Goal: Check status: Check status

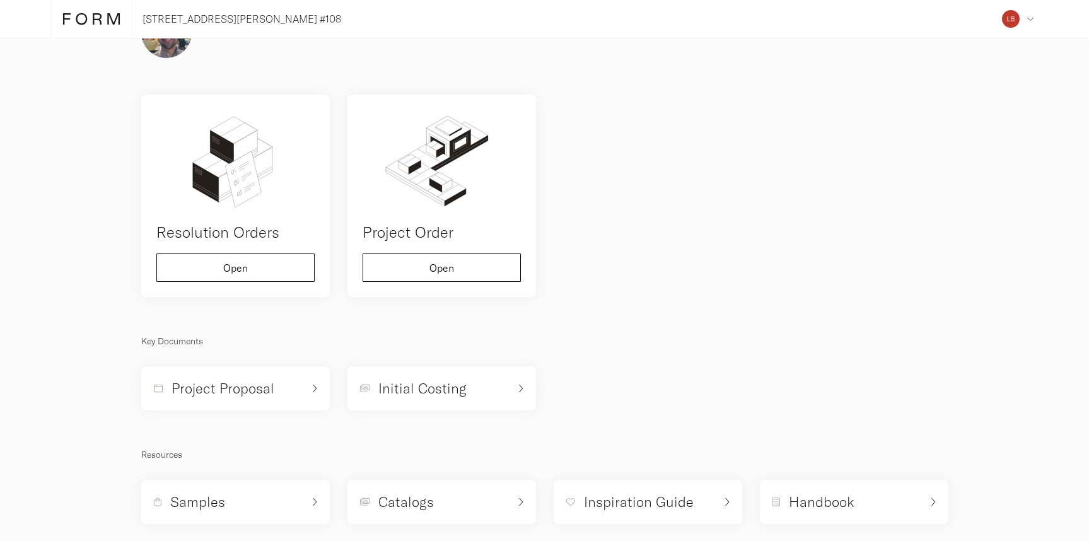
scroll to position [70, 0]
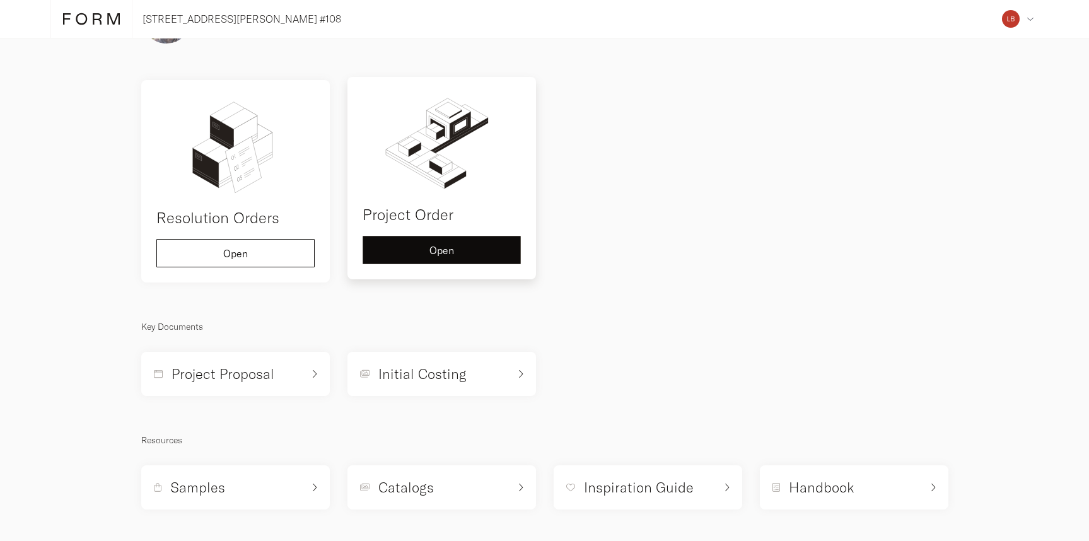
click at [432, 255] on span "Open" at bounding box center [441, 250] width 25 height 10
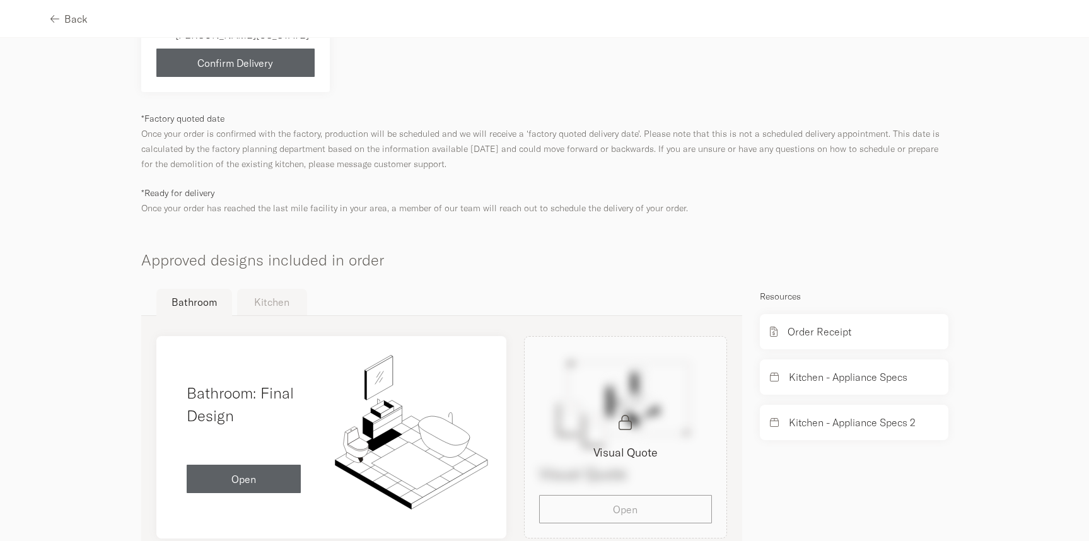
scroll to position [524, 0]
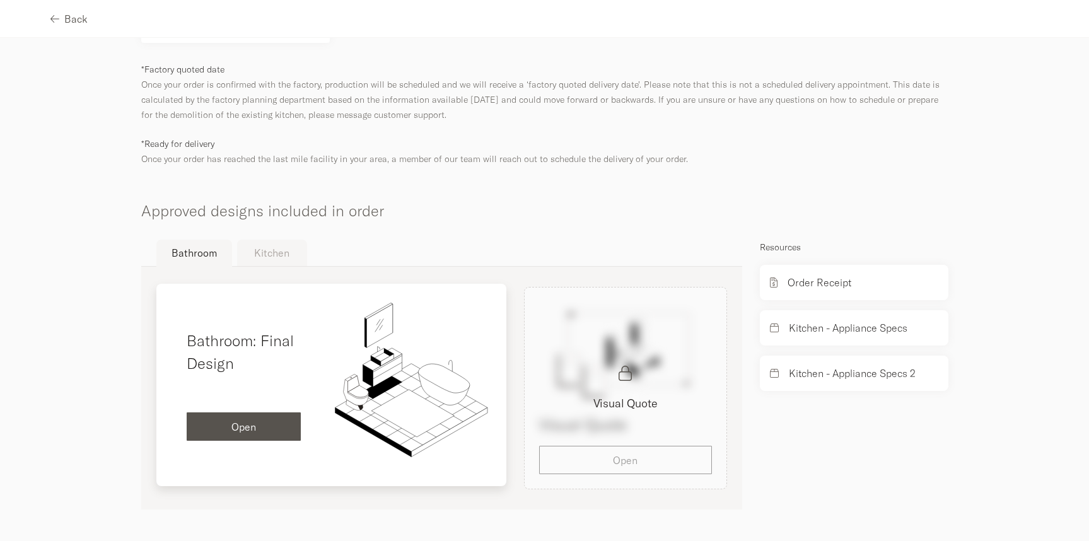
click at [239, 424] on span "Open" at bounding box center [243, 427] width 25 height 10
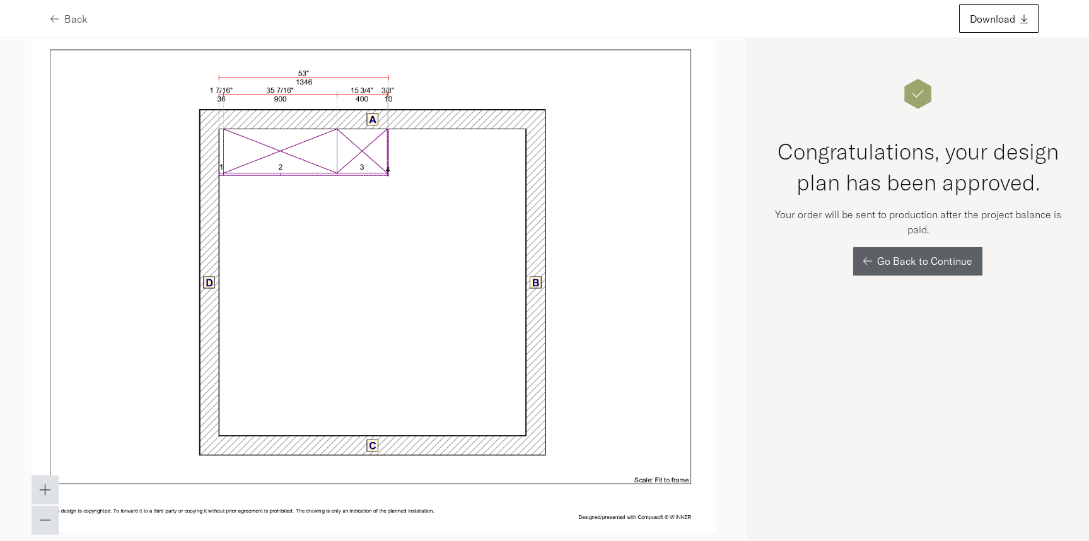
scroll to position [1218, 0]
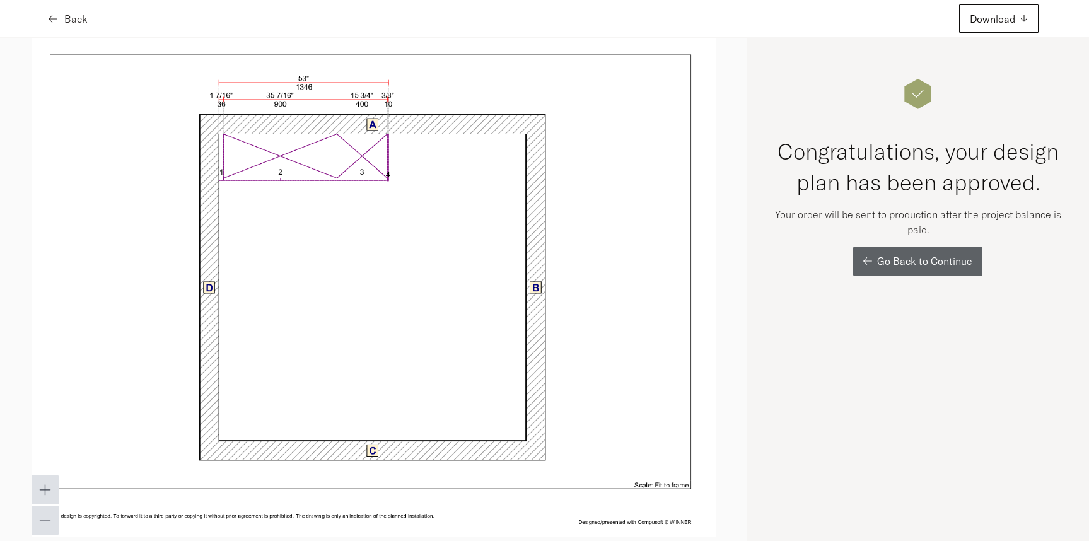
click at [51, 15] on icon "button" at bounding box center [53, 19] width 9 height 10
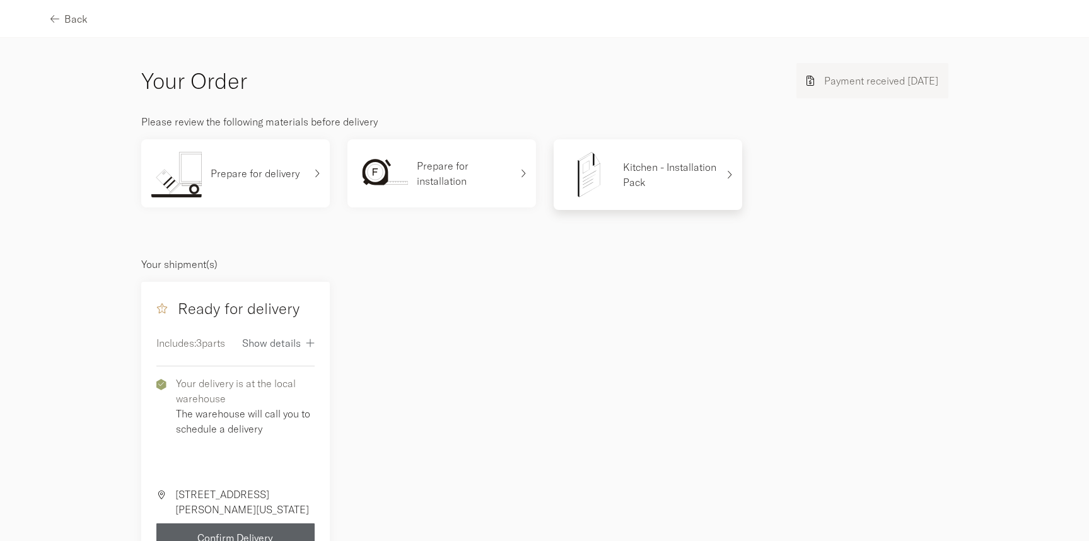
click at [658, 181] on p "Kitchen - Installation Pack" at bounding box center [670, 175] width 95 height 30
